Goal: Information Seeking & Learning: Learn about a topic

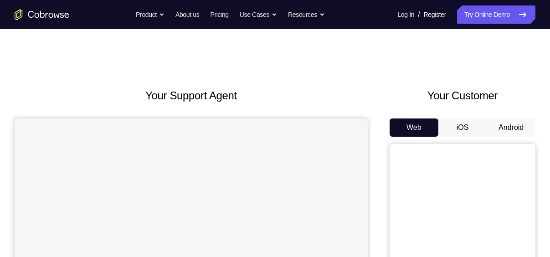
click at [452, 123] on button "iOS" at bounding box center [462, 127] width 49 height 18
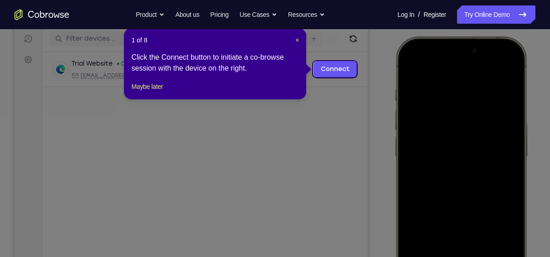
scroll to position [114, 0]
click at [302, 43] on div "1 of 8 × Click the Connect button to initiate a co-browse session with the devi…" at bounding box center [215, 64] width 182 height 71
click at [298, 41] on span "×" at bounding box center [297, 40] width 4 height 7
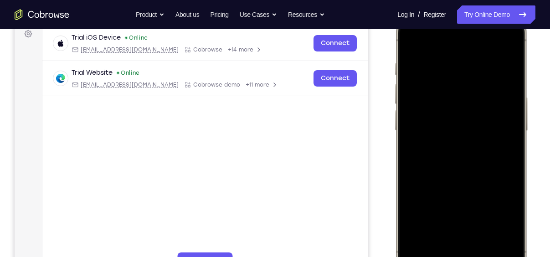
scroll to position [141, 0]
click at [445, 250] on div at bounding box center [461, 145] width 120 height 260
click at [480, 242] on div at bounding box center [461, 145] width 120 height 260
click at [462, 132] on div at bounding box center [461, 145] width 120 height 260
click at [471, 226] on div at bounding box center [461, 145] width 120 height 260
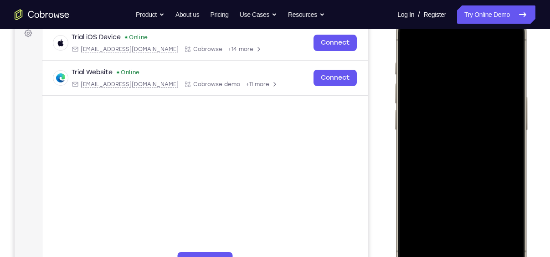
click at [459, 169] on div at bounding box center [461, 145] width 120 height 260
click at [458, 96] on div at bounding box center [461, 145] width 120 height 260
click at [480, 190] on div at bounding box center [461, 145] width 120 height 260
click at [487, 225] on div at bounding box center [461, 145] width 120 height 260
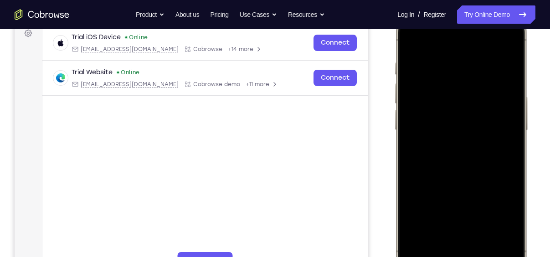
click at [492, 182] on div at bounding box center [461, 145] width 120 height 260
click at [507, 223] on div at bounding box center [461, 145] width 120 height 260
click at [450, 226] on div at bounding box center [461, 145] width 120 height 260
click at [410, 45] on div at bounding box center [461, 145] width 120 height 260
click at [412, 32] on div at bounding box center [461, 145] width 120 height 260
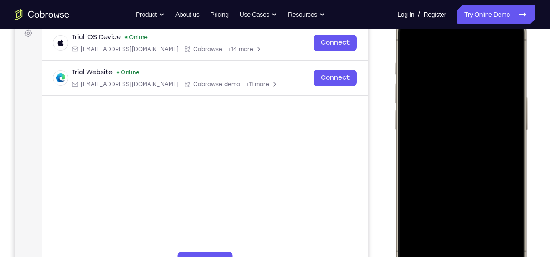
click at [410, 40] on div at bounding box center [461, 145] width 120 height 260
click at [454, 61] on div at bounding box center [461, 145] width 120 height 260
click at [507, 82] on div at bounding box center [461, 145] width 120 height 260
click at [507, 90] on div at bounding box center [461, 145] width 120 height 260
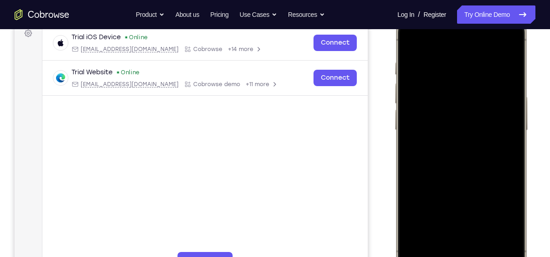
click at [507, 90] on div at bounding box center [461, 145] width 120 height 260
drag, startPoint x: 507, startPoint y: 89, endPoint x: 359, endPoint y: 103, distance: 148.7
click at [394, 103] on html "Online web based iOS Simulators and Android Emulators. Run iPhone, iPad, Mobile…" at bounding box center [462, 146] width 137 height 273
click at [507, 90] on div at bounding box center [461, 145] width 120 height 260
click at [506, 41] on div at bounding box center [461, 145] width 120 height 260
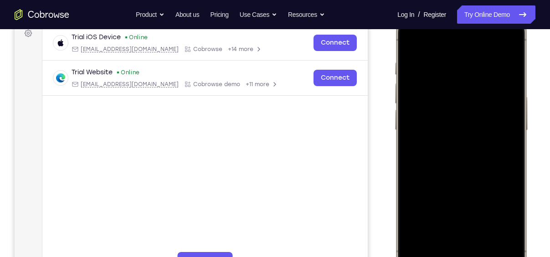
click at [508, 107] on div at bounding box center [461, 145] width 120 height 260
click at [415, 133] on div at bounding box center [461, 145] width 120 height 260
click at [503, 131] on div at bounding box center [461, 145] width 120 height 260
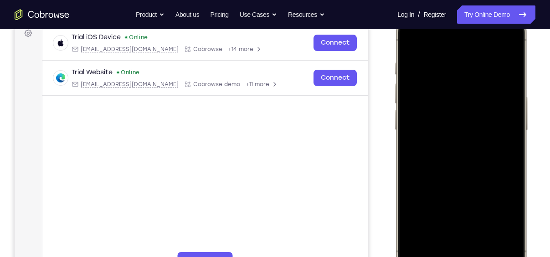
click at [503, 131] on div at bounding box center [461, 145] width 120 height 260
drag, startPoint x: 496, startPoint y: 118, endPoint x: 287, endPoint y: 108, distance: 208.9
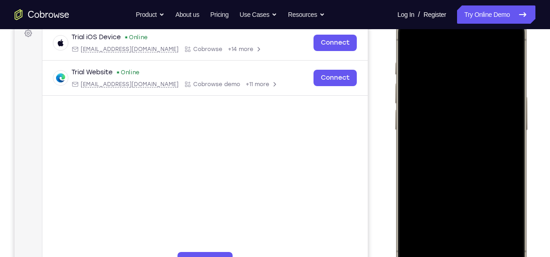
click at [394, 108] on html "Online web based iOS Simulators and Android Emulators. Run iPhone, iPad, Mobile…" at bounding box center [462, 146] width 137 height 273
click at [499, 129] on div at bounding box center [461, 145] width 120 height 260
drag, startPoint x: 507, startPoint y: 114, endPoint x: 338, endPoint y: 113, distance: 169.0
click at [394, 113] on html "Online web based iOS Simulators and Android Emulators. Run iPhone, iPad, Mobile…" at bounding box center [462, 146] width 137 height 273
click at [502, 134] on div at bounding box center [461, 145] width 120 height 260
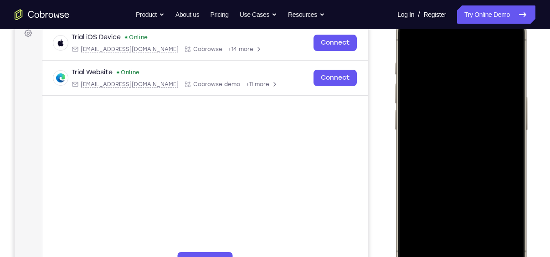
click at [502, 134] on div at bounding box center [461, 145] width 120 height 260
drag, startPoint x: 502, startPoint y: 134, endPoint x: 309, endPoint y: 110, distance: 193.7
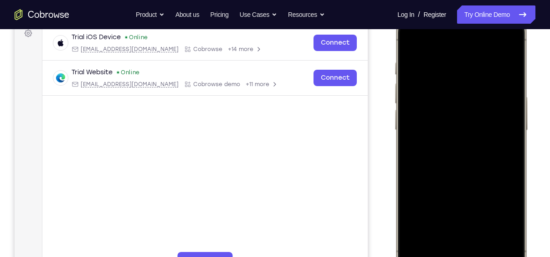
click at [394, 110] on html "Online web based iOS Simulators and Android Emulators. Run iPhone, iPad, Mobile…" at bounding box center [462, 146] width 137 height 273
click at [503, 47] on div at bounding box center [461, 145] width 120 height 260
drag, startPoint x: 482, startPoint y: 164, endPoint x: 484, endPoint y: 73, distance: 90.2
click at [484, 73] on div at bounding box center [461, 145] width 120 height 260
click at [485, 251] on div at bounding box center [461, 145] width 120 height 260
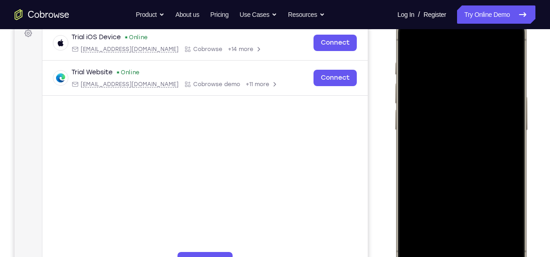
click at [455, 137] on div at bounding box center [461, 145] width 120 height 260
click at [409, 44] on div at bounding box center [461, 145] width 120 height 260
drag, startPoint x: 450, startPoint y: 191, endPoint x: 472, endPoint y: 108, distance: 85.3
click at [472, 108] on div at bounding box center [461, 145] width 120 height 260
click at [413, 38] on div at bounding box center [461, 145] width 120 height 260
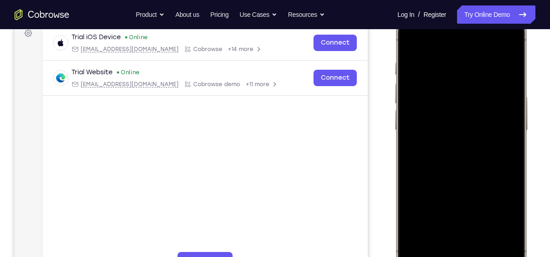
click at [409, 38] on div at bounding box center [461, 145] width 120 height 260
click at [504, 244] on div at bounding box center [461, 145] width 120 height 260
click at [445, 65] on div at bounding box center [461, 145] width 120 height 260
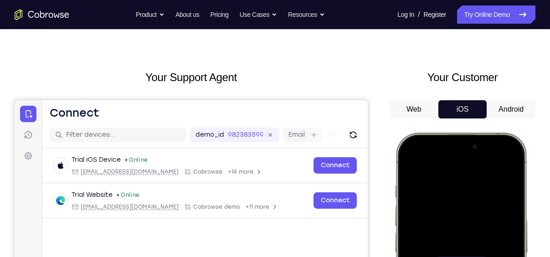
scroll to position [18, 0]
